Goal: Communication & Community: Answer question/provide support

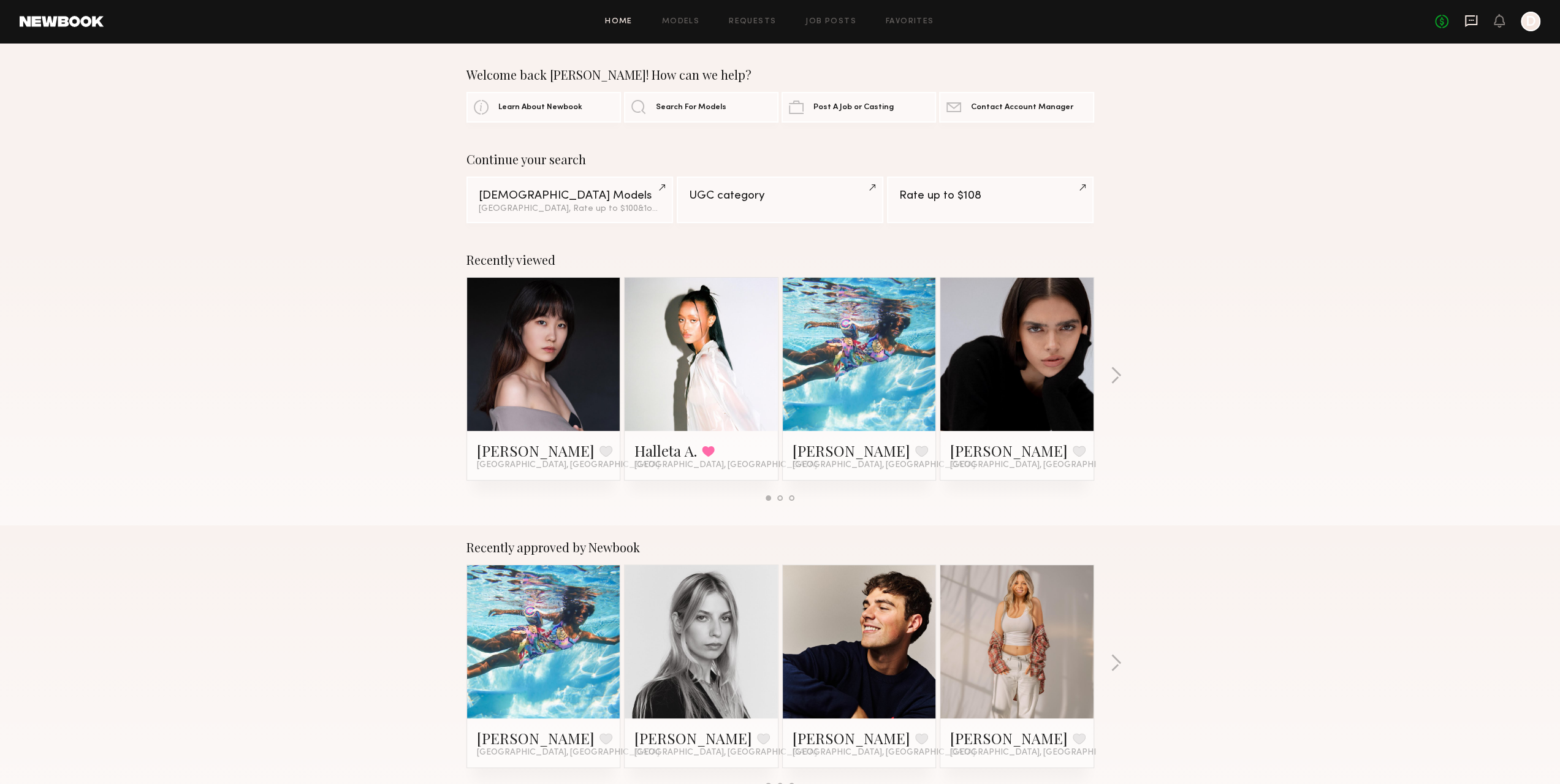
click at [1468, 22] on icon at bounding box center [1471, 20] width 13 height 13
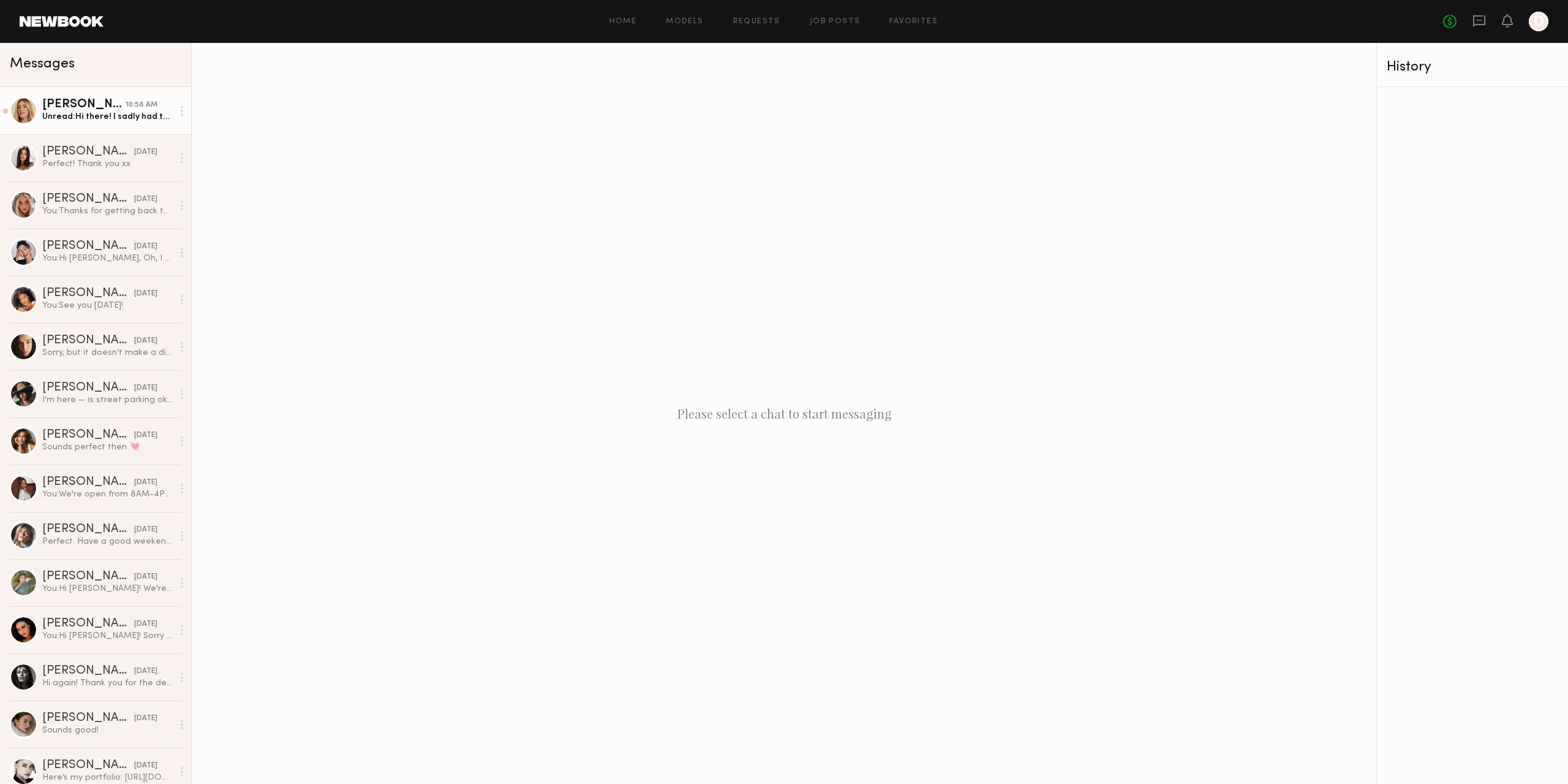
click at [76, 125] on link "[PERSON_NAME] 10:58 AM Unread: Hi there! I sadly had to go out of town on a boo…" at bounding box center [95, 111] width 191 height 47
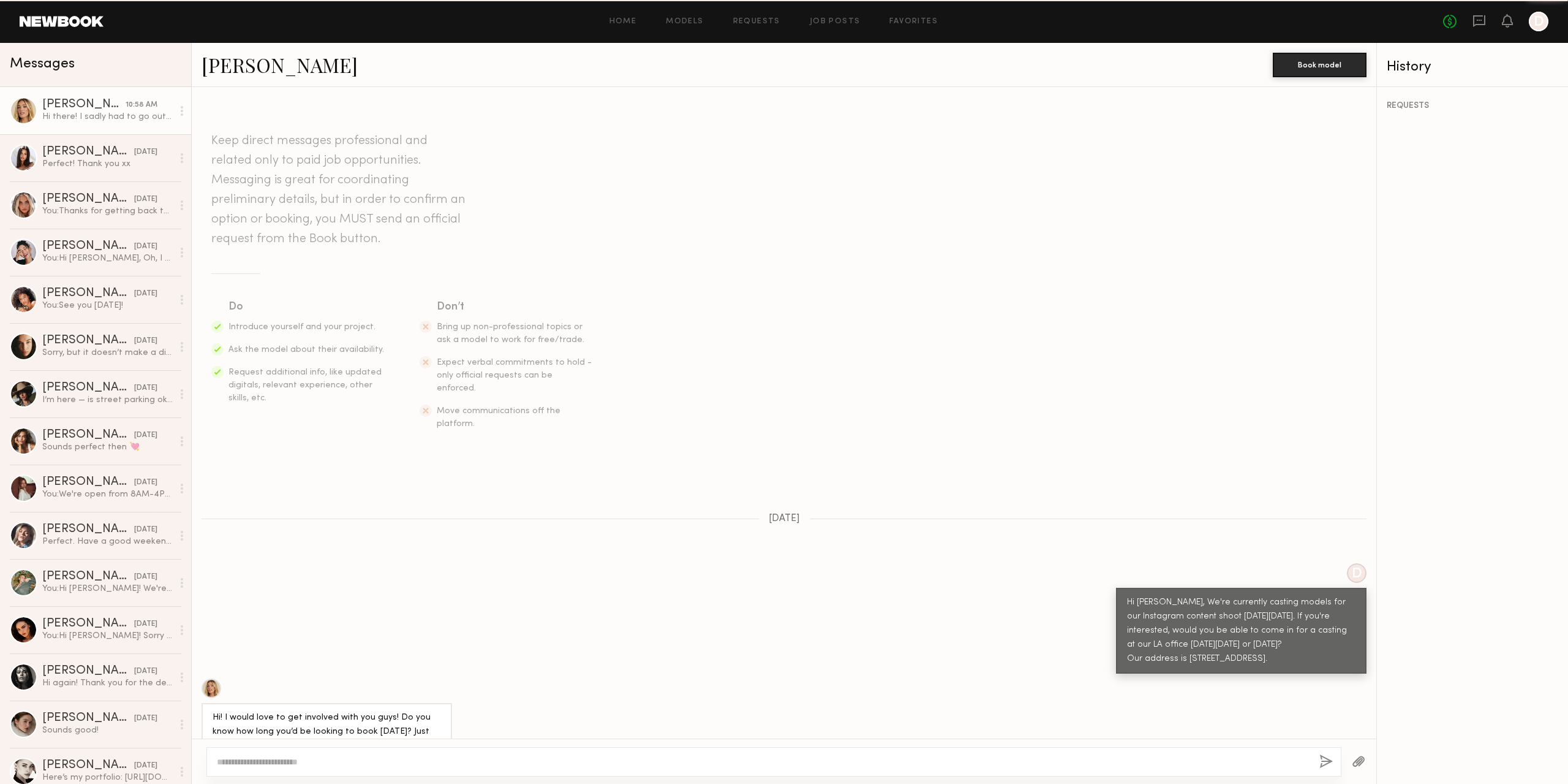
scroll to position [442, 0]
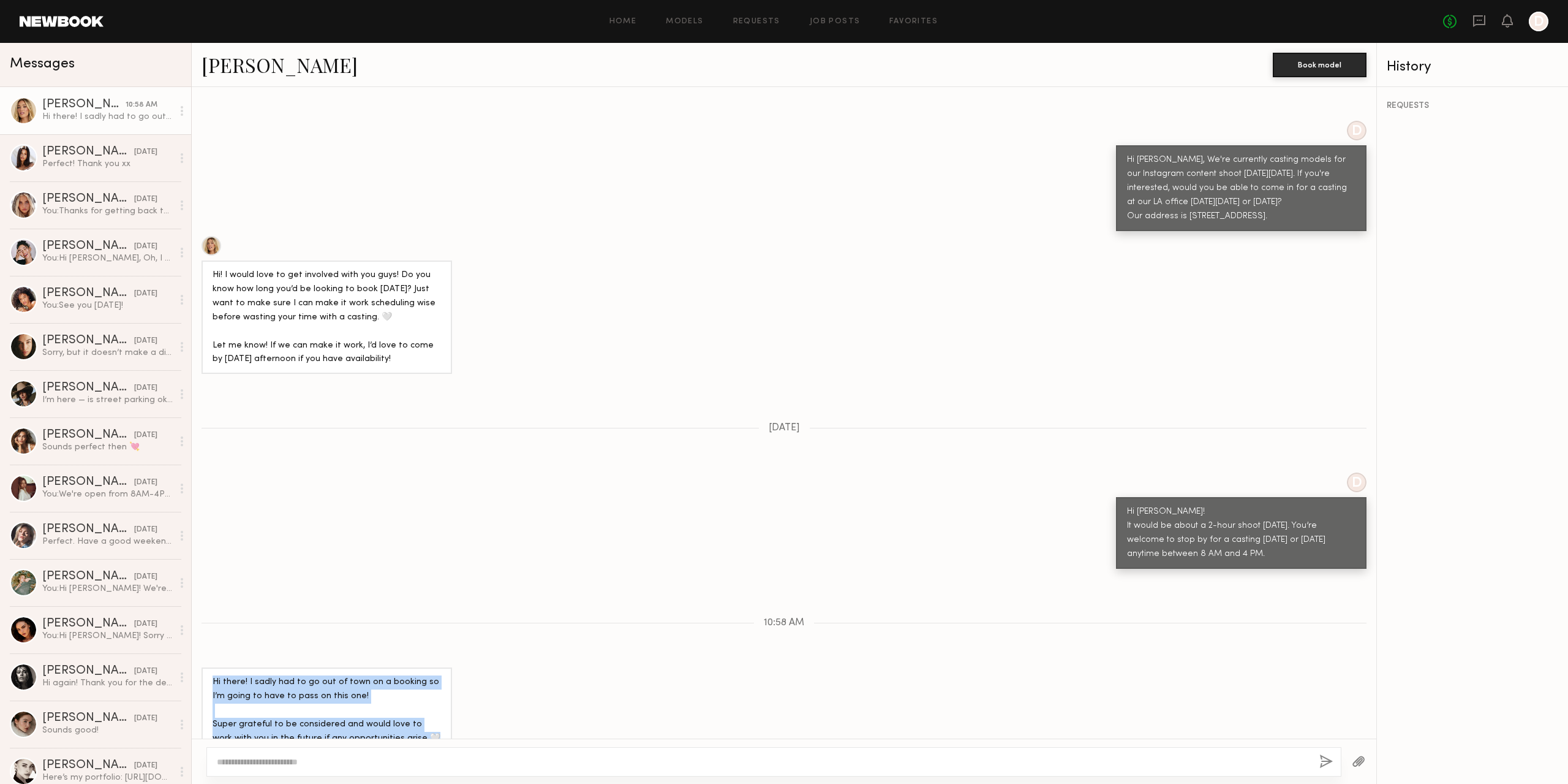
drag, startPoint x: 212, startPoint y: 657, endPoint x: 438, endPoint y: 713, distance: 232.8
click at [438, 713] on div "Hi there! I sadly had to go out of town on a booking so I’m going to have to pa…" at bounding box center [327, 710] width 250 height 86
copy div "Hi there! I sadly had to go out of town on a booking so I’m going to have to pa…"
click at [443, 767] on textarea at bounding box center [763, 762] width 1093 height 13
paste textarea "**********"
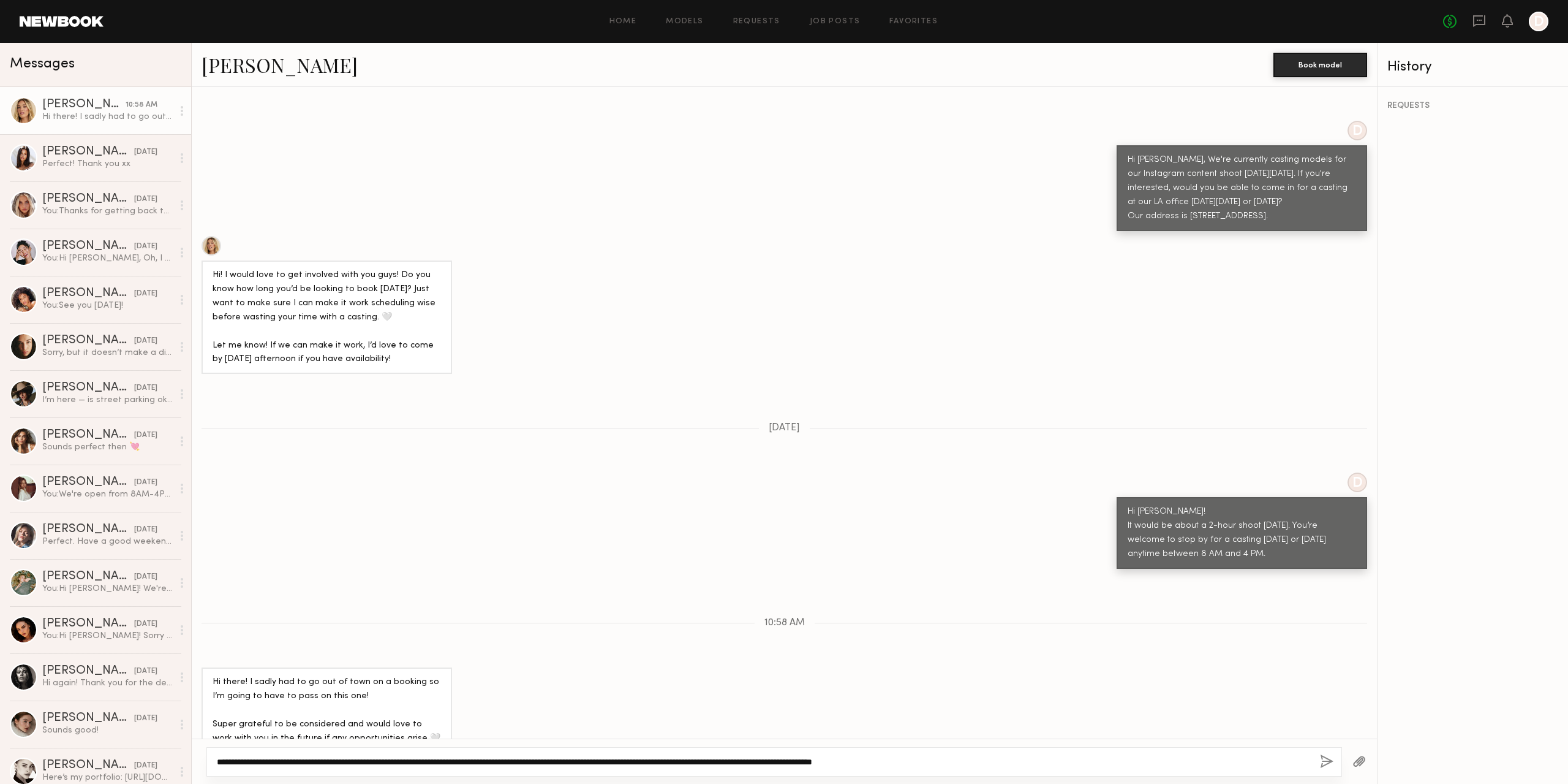
type textarea "**********"
click at [1328, 760] on button "button" at bounding box center [1327, 762] width 13 height 15
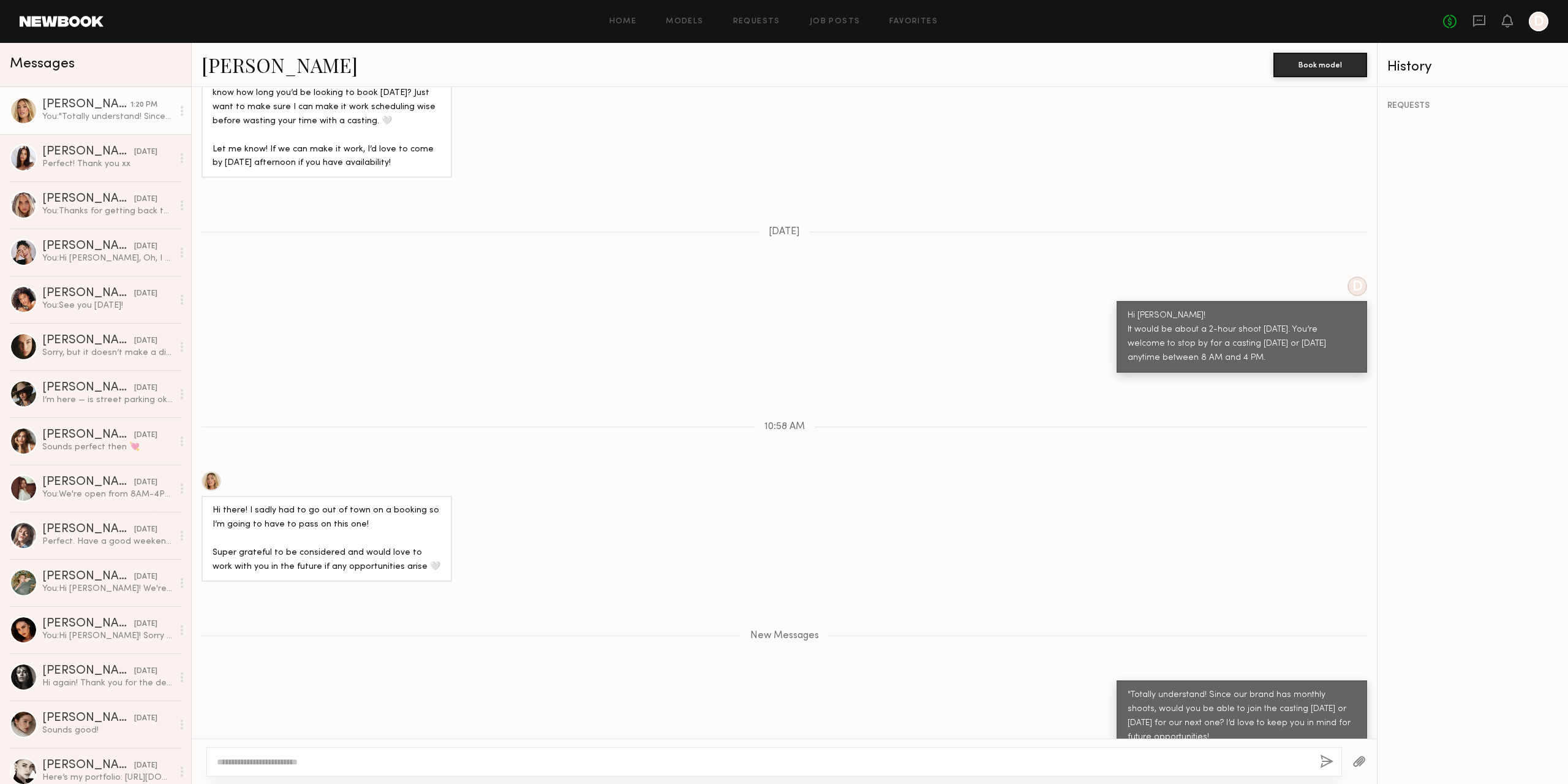
click at [1247, 688] on div ""Totally understand! Since our brand has monthly shoots, would you be able to j…" at bounding box center [1242, 716] width 229 height 56
drag, startPoint x: 1247, startPoint y: 677, endPoint x: 1168, endPoint y: 608, distance: 104.9
click at [1170, 594] on div "New Messages" at bounding box center [784, 633] width 1186 height 94
click at [1164, 693] on div ""Totally understand! Since our brand has monthly shoots, would you be able to j…" at bounding box center [1242, 716] width 229 height 56
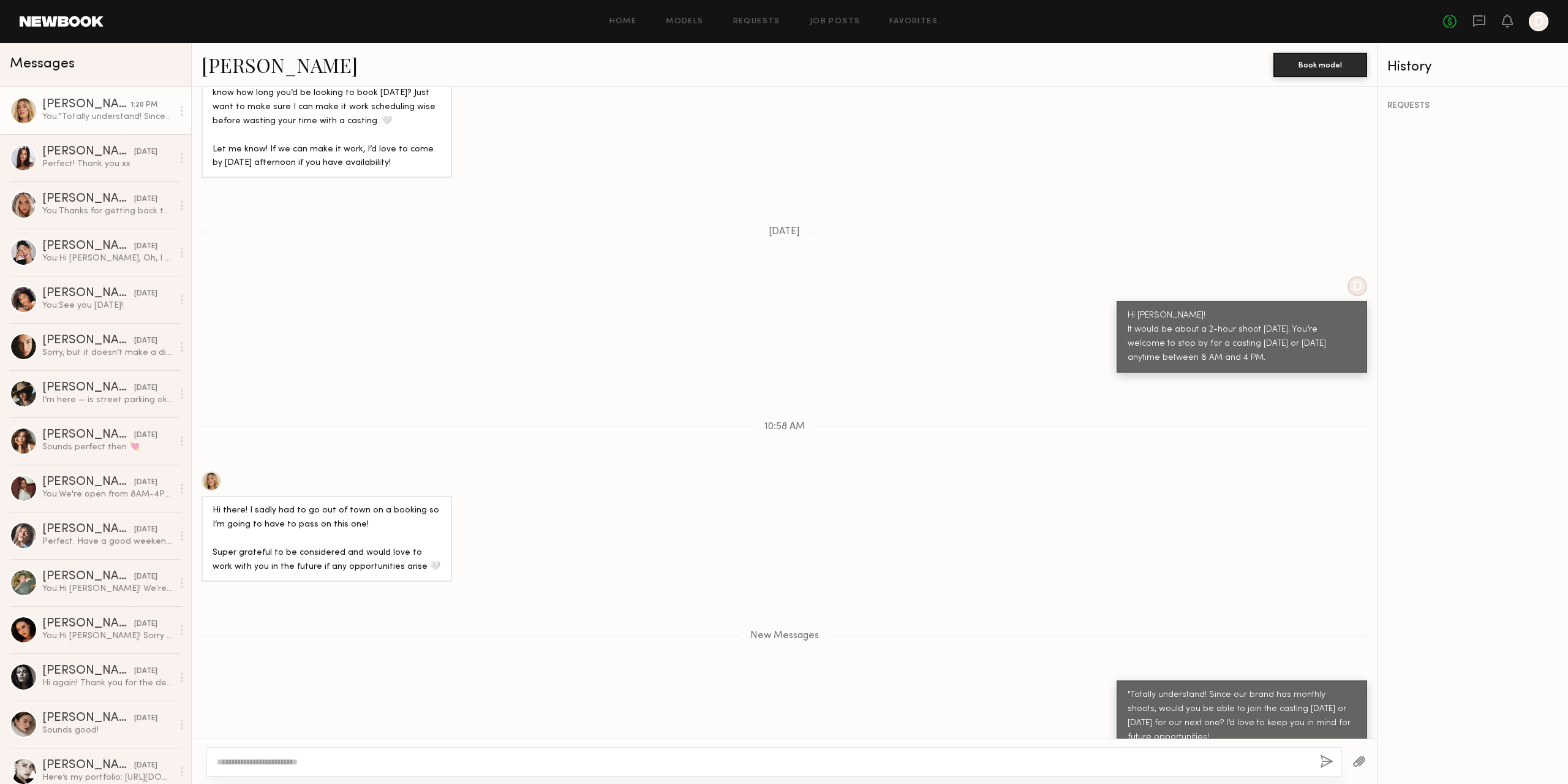
click at [1163, 688] on div ""Totally understand! Since our brand has monthly shoots, would you be able to j…" at bounding box center [1242, 716] width 229 height 56
click at [1117, 680] on div ""Totally understand! Since our brand has monthly shoots, would you be able to j…" at bounding box center [1242, 716] width 250 height 72
drag, startPoint x: 1119, startPoint y: 667, endPoint x: 1129, endPoint y: 668, distance: 10.0
click at [1129, 688] on div ""Totally understand! Since our brand has monthly shoots, would you be able to j…" at bounding box center [1242, 716] width 229 height 56
click at [1147, 695] on div ""Totally understand! Since our brand has monthly shoots, would you be able to j…" at bounding box center [1242, 716] width 229 height 56
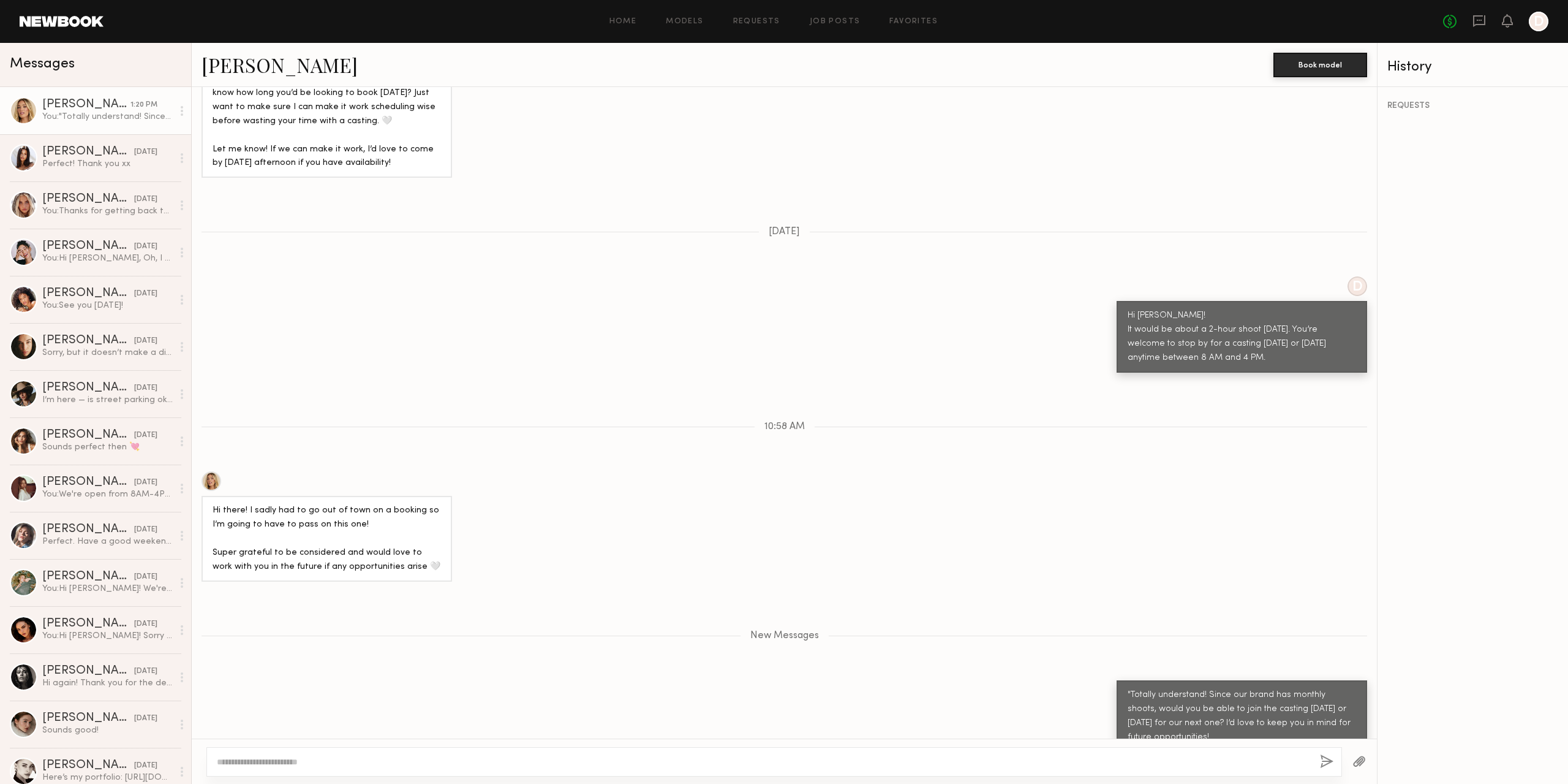
click at [1132, 699] on div ""Totally understand! Since our brand has monthly shoots, would you be able to j…" at bounding box center [1242, 716] width 229 height 56
click at [75, 157] on div "[PERSON_NAME]" at bounding box center [88, 152] width 92 height 13
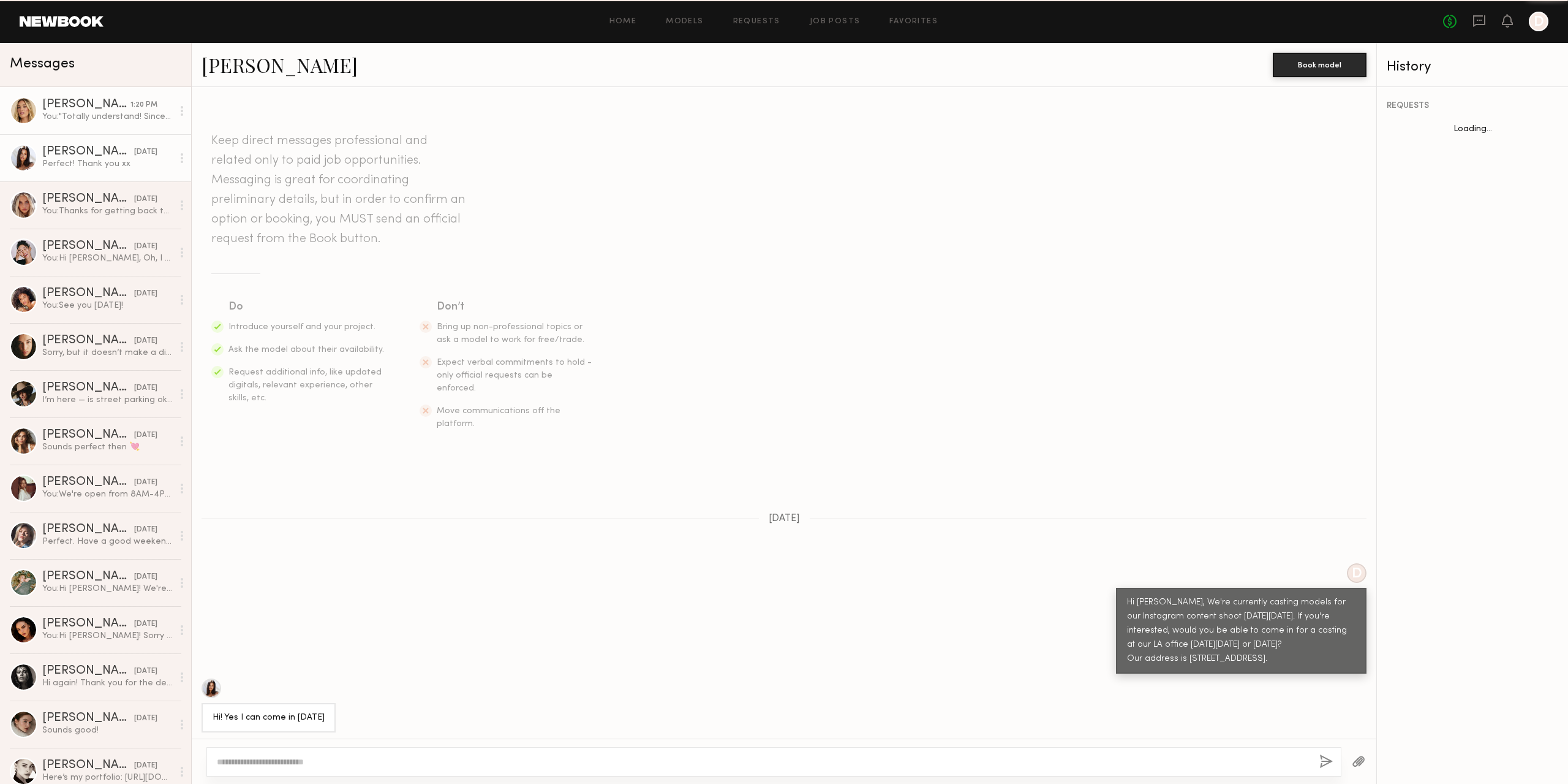
scroll to position [283, 0]
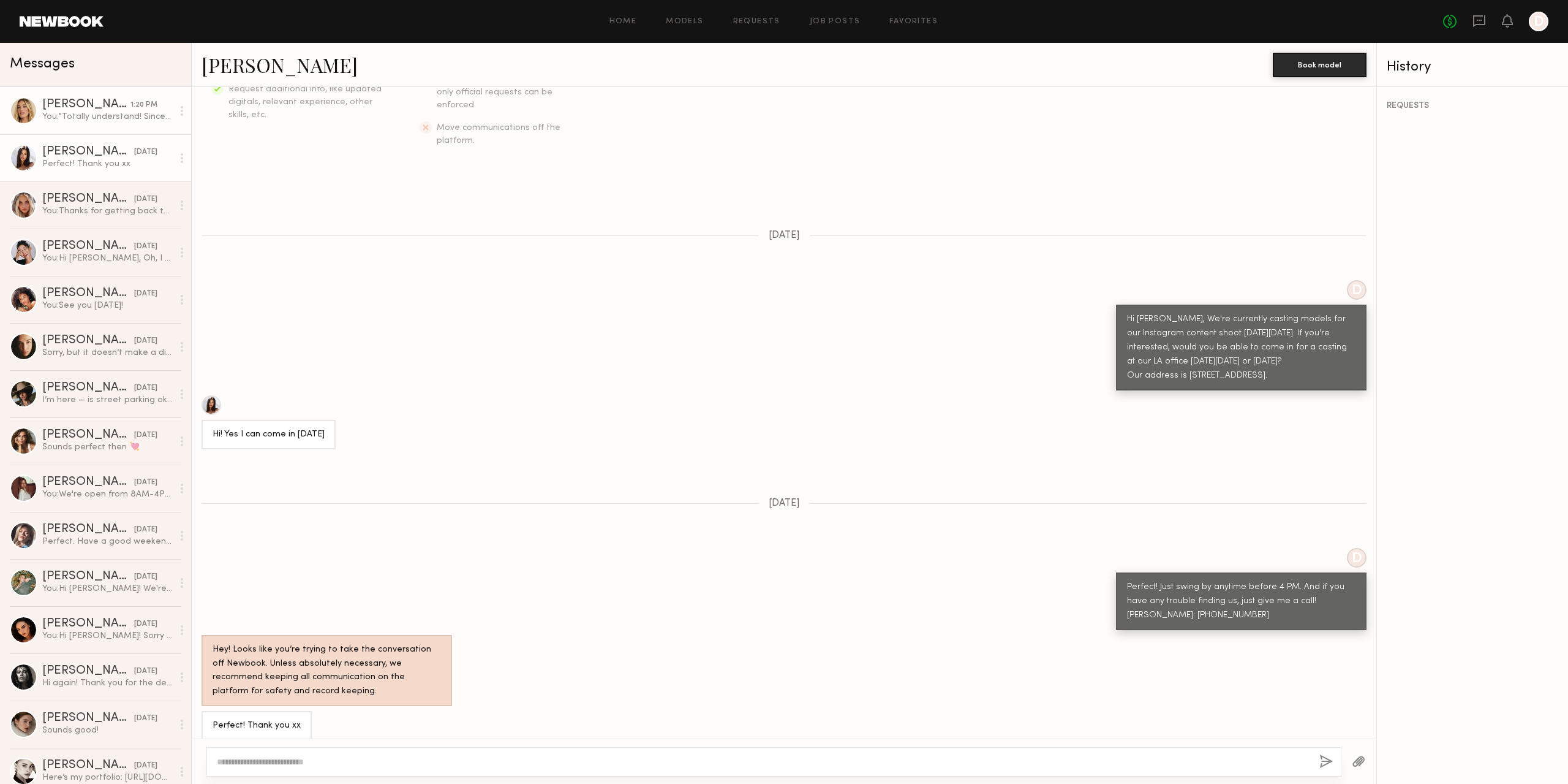
click at [77, 120] on div "You: "Totally understand! Since our brand has monthly shoots, would you be able…" at bounding box center [108, 116] width 131 height 12
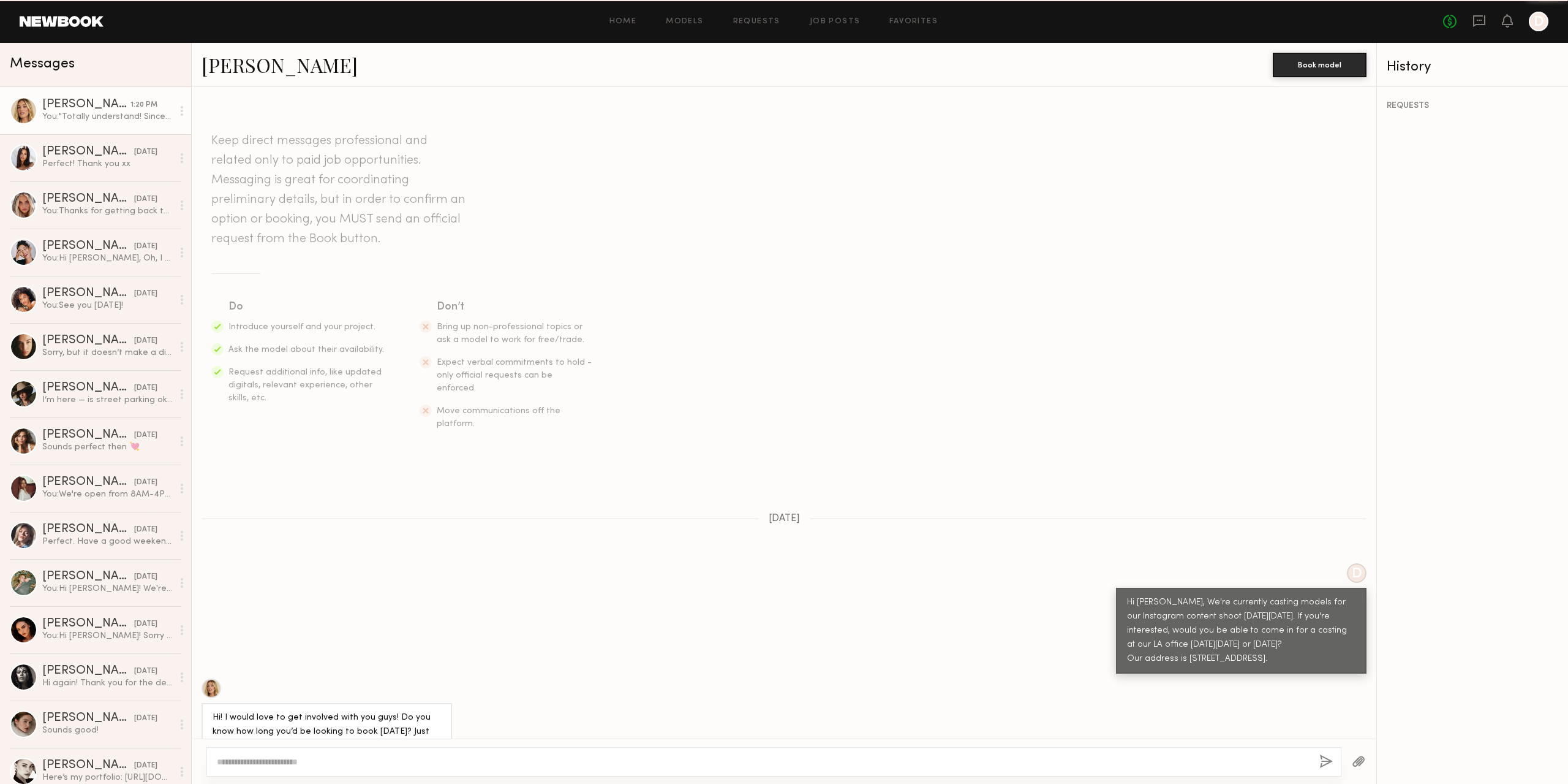
scroll to position [543, 0]
